Goal: Navigation & Orientation: Go to known website

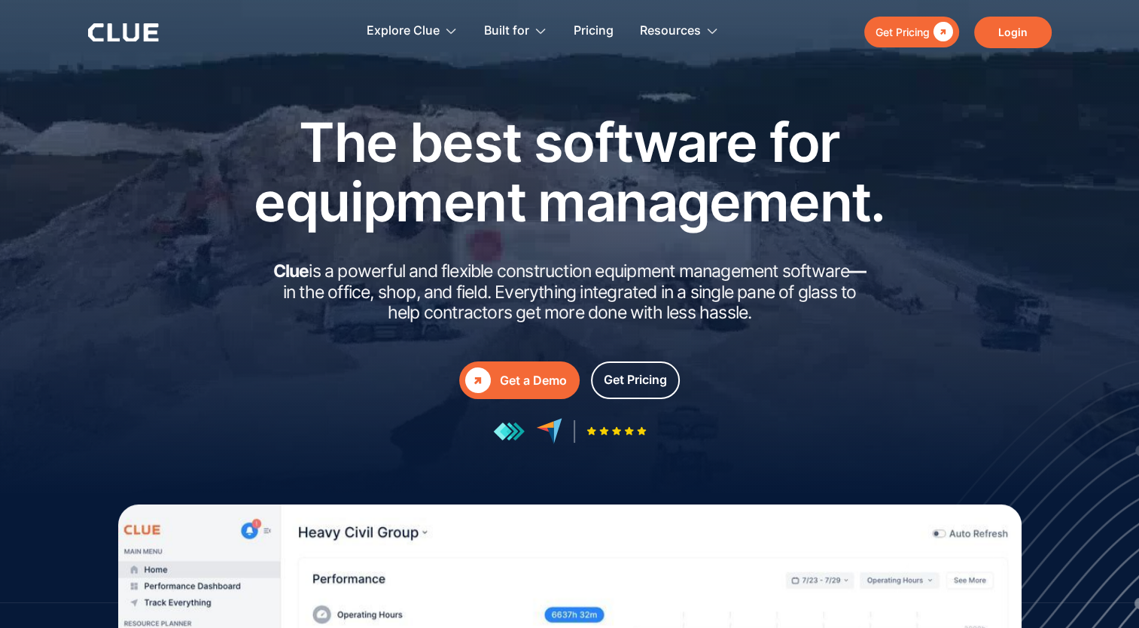
click at [1012, 34] on link "Login" at bounding box center [1013, 33] width 78 height 32
